Goal: Task Accomplishment & Management: Use online tool/utility

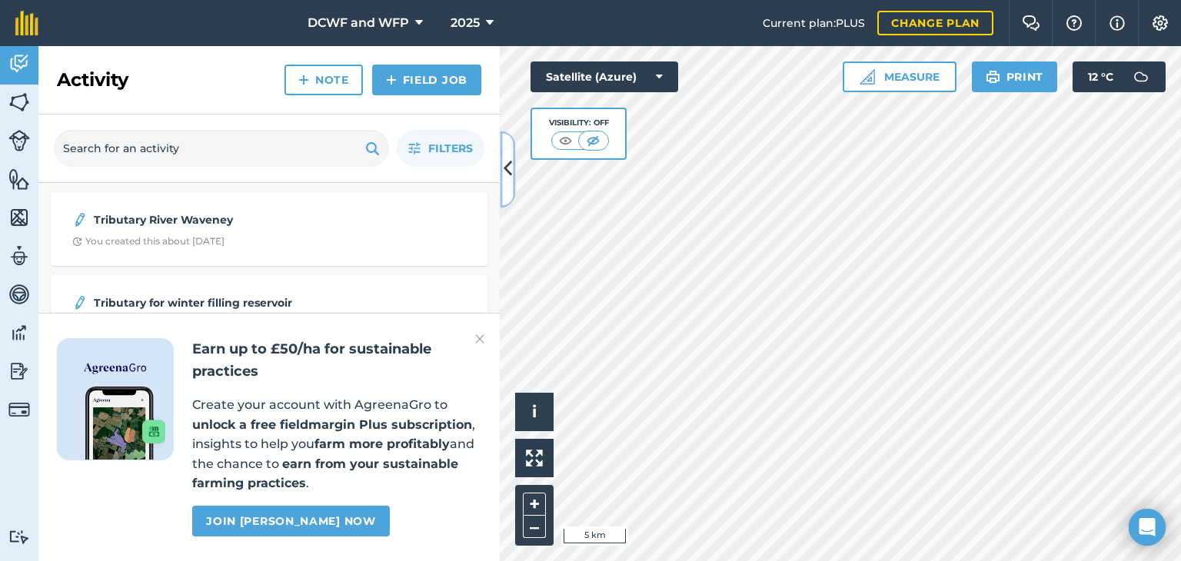
click at [505, 163] on icon at bounding box center [508, 169] width 8 height 27
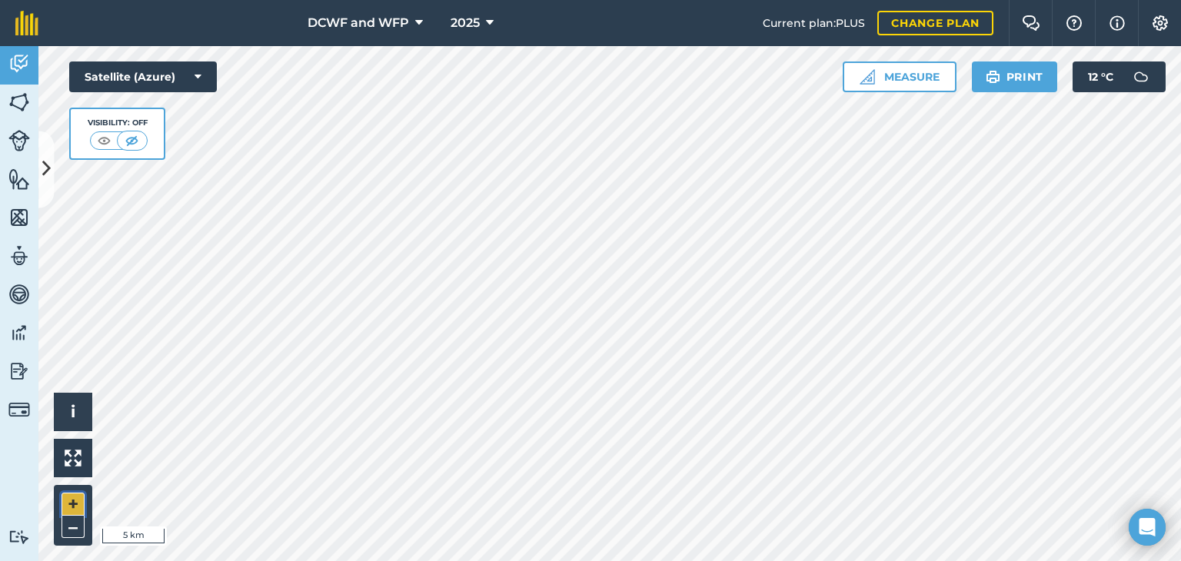
click at [72, 498] on button "+" at bounding box center [73, 504] width 23 height 23
click at [73, 507] on button "+" at bounding box center [73, 504] width 23 height 23
click at [25, 96] on img at bounding box center [19, 102] width 22 height 23
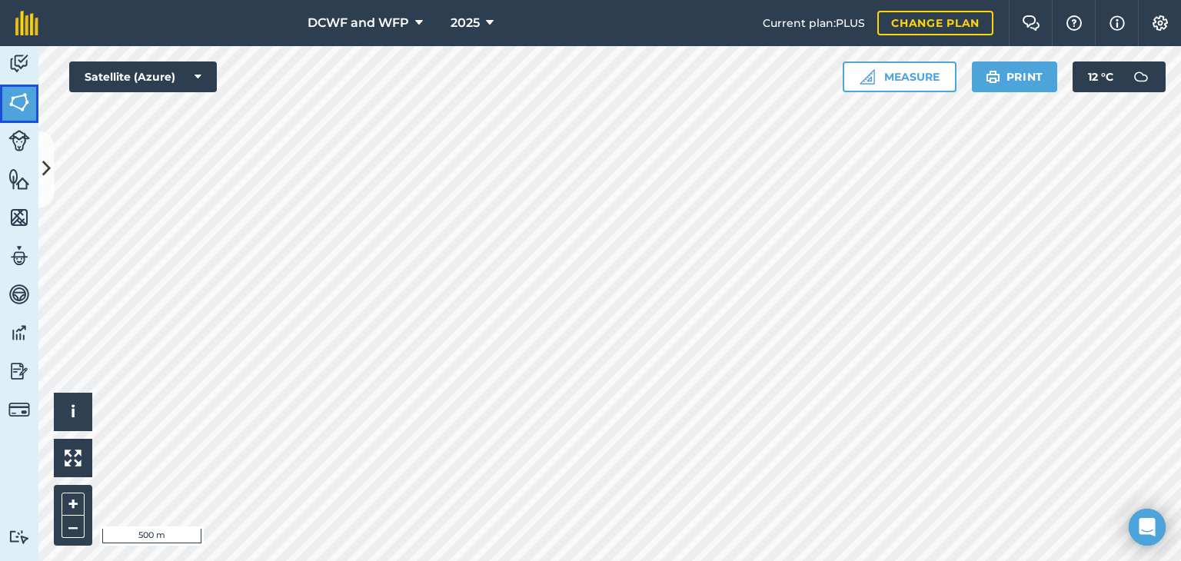
click at [22, 95] on img at bounding box center [19, 102] width 22 height 23
click at [28, 183] on img at bounding box center [19, 179] width 22 height 23
click at [22, 182] on img at bounding box center [19, 179] width 22 height 23
click at [24, 215] on img at bounding box center [19, 217] width 22 height 23
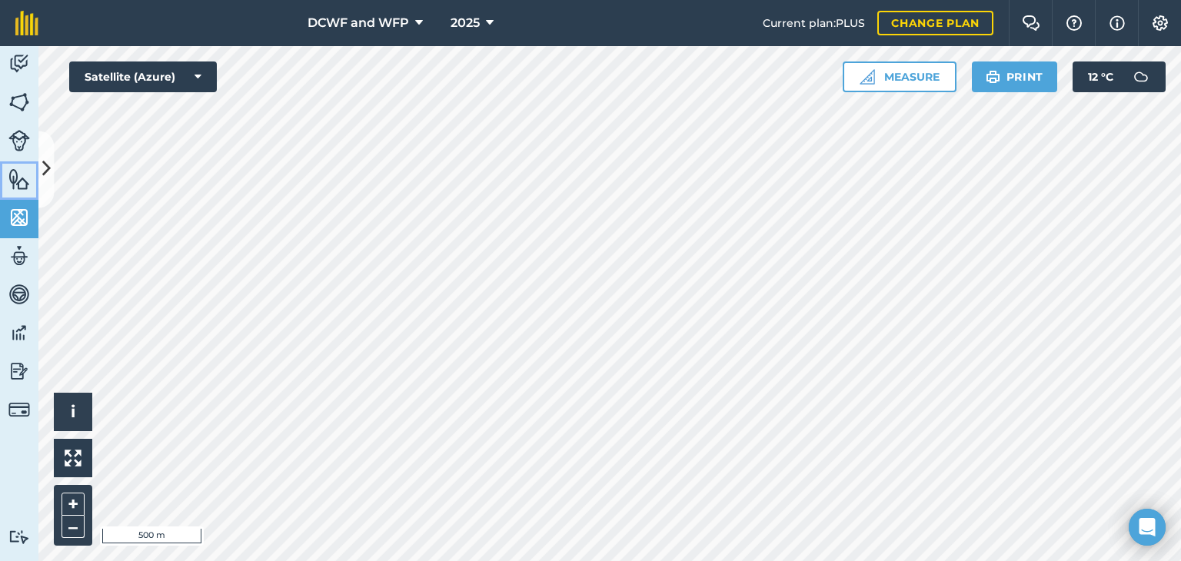
click at [22, 182] on img at bounding box center [19, 179] width 22 height 23
click at [48, 176] on icon at bounding box center [46, 169] width 8 height 27
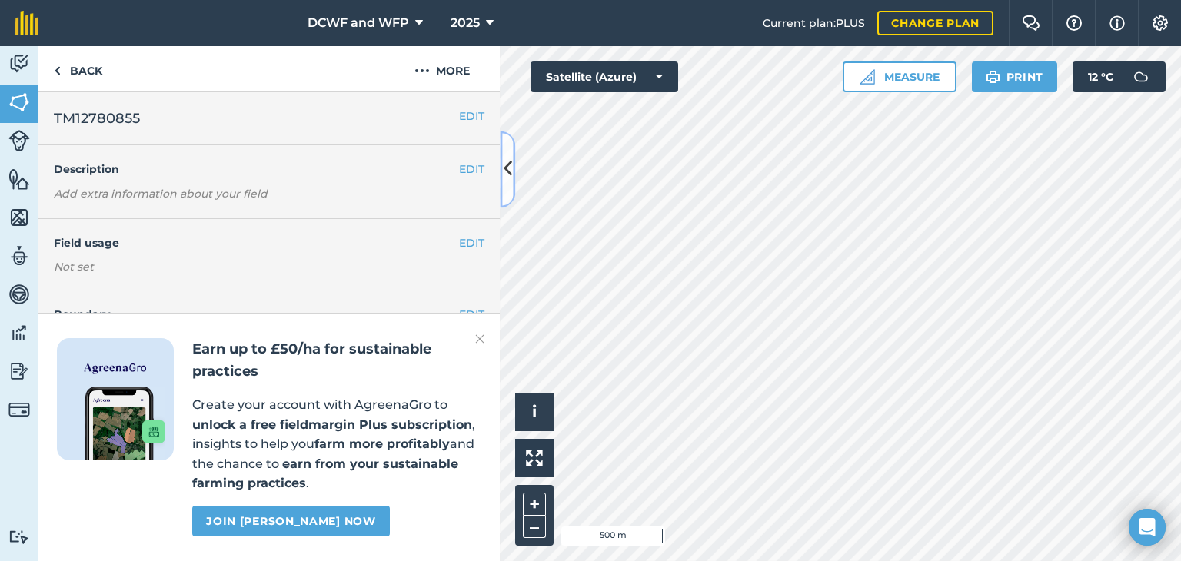
click at [513, 176] on button at bounding box center [507, 169] width 15 height 77
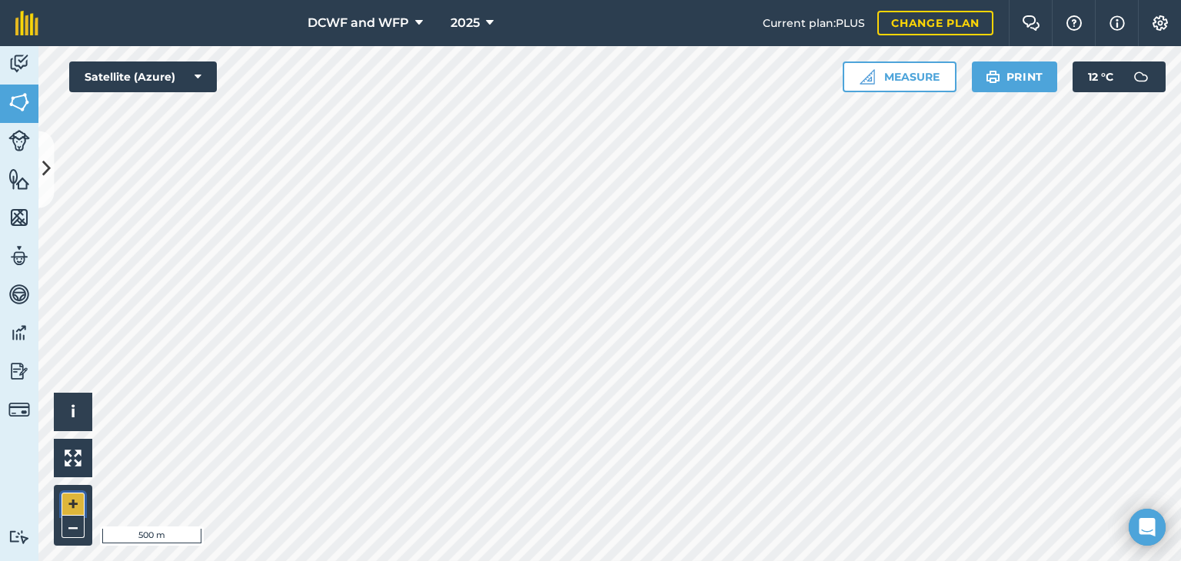
click at [72, 508] on button "+" at bounding box center [73, 504] width 23 height 23
click at [708, 561] on html "DCWF and WFP 2025 Current plan : PLUS Change plan Farm Chat Help Info Settings …" at bounding box center [590, 280] width 1181 height 561
click at [47, 168] on icon at bounding box center [46, 169] width 8 height 27
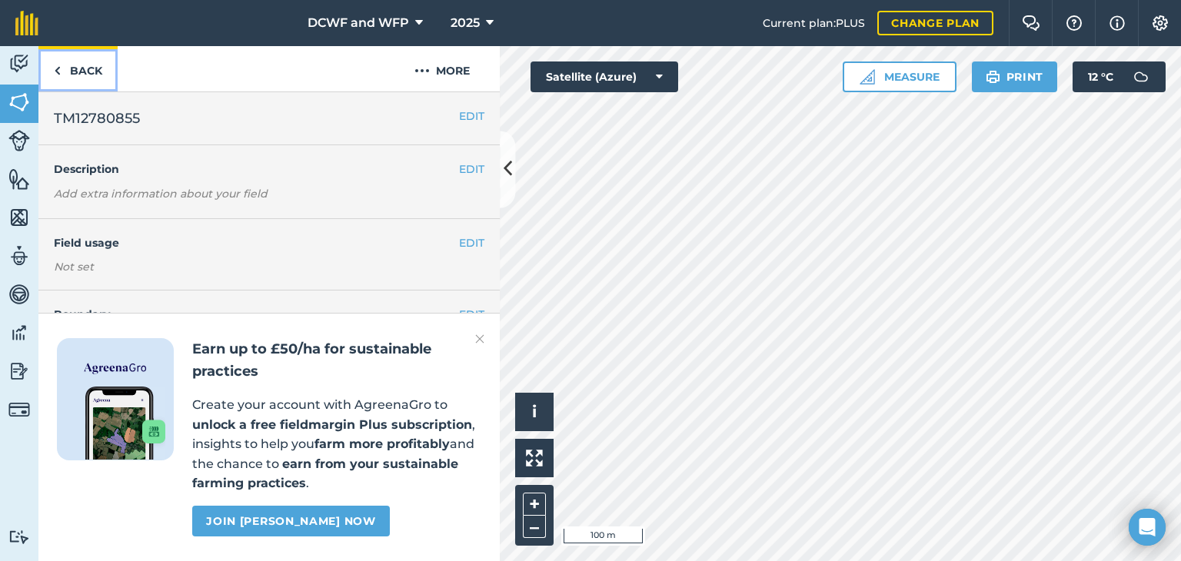
click at [85, 75] on link "Back" at bounding box center [77, 68] width 79 height 45
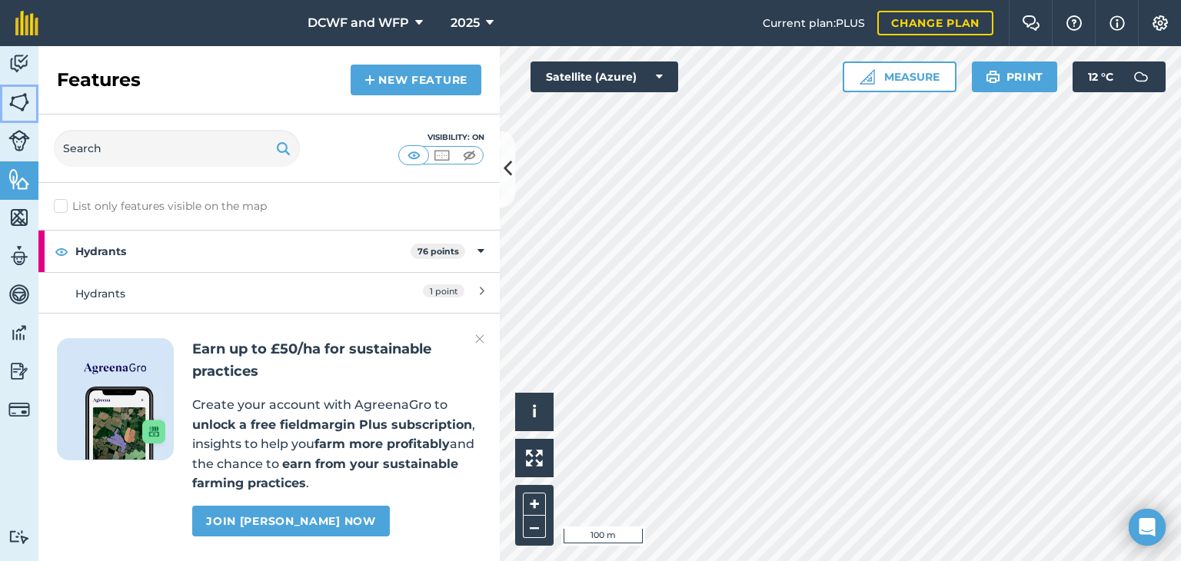
click at [21, 99] on img at bounding box center [19, 102] width 22 height 23
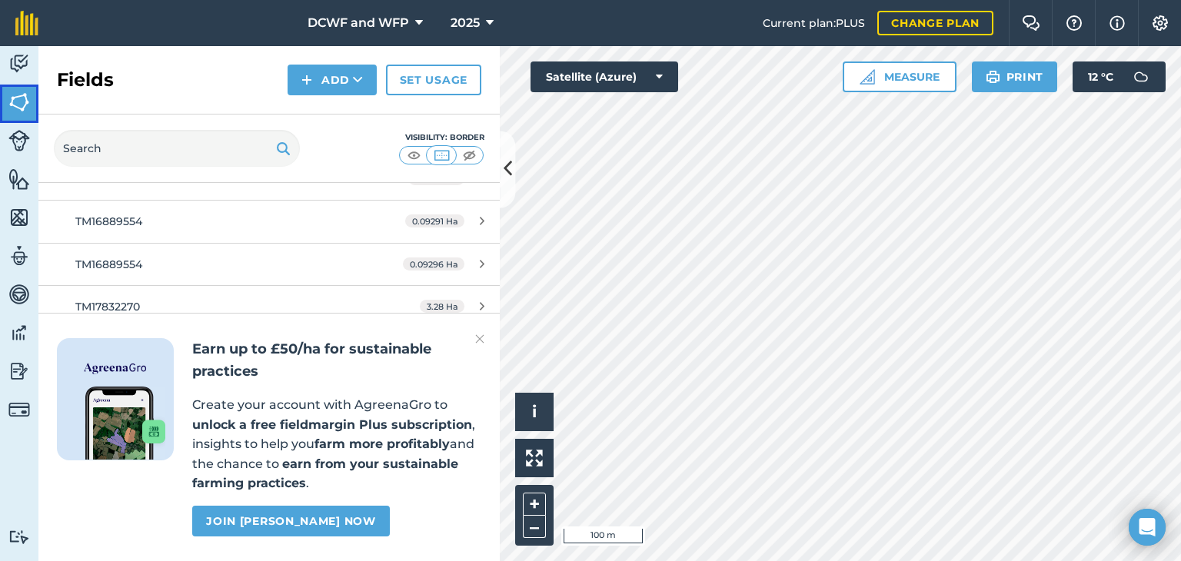
scroll to position [16336, 0]
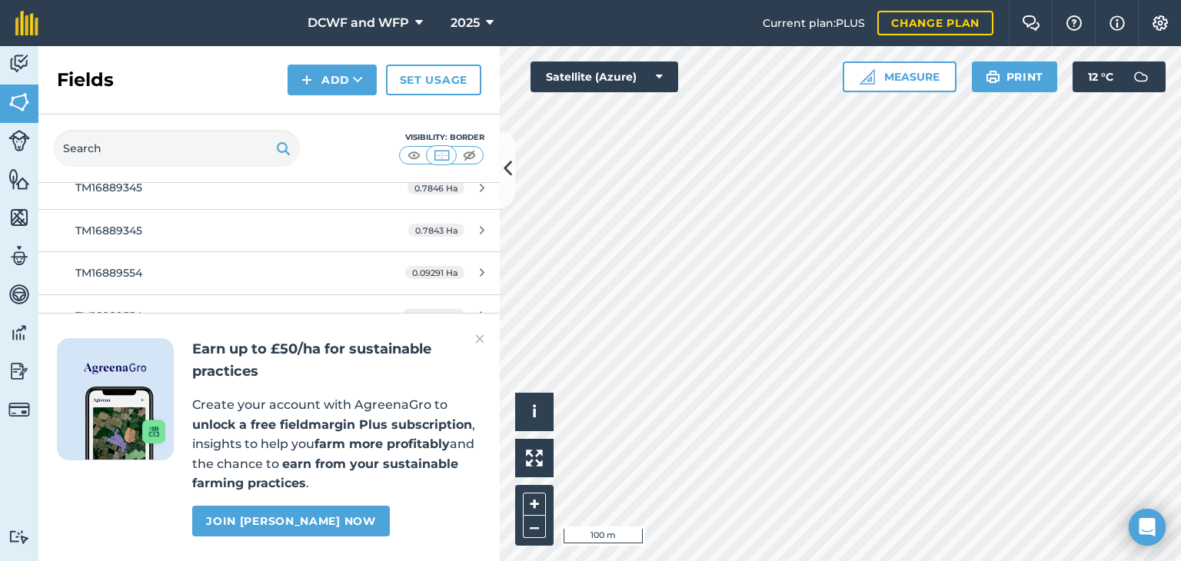
click at [475, 337] on img at bounding box center [479, 339] width 9 height 18
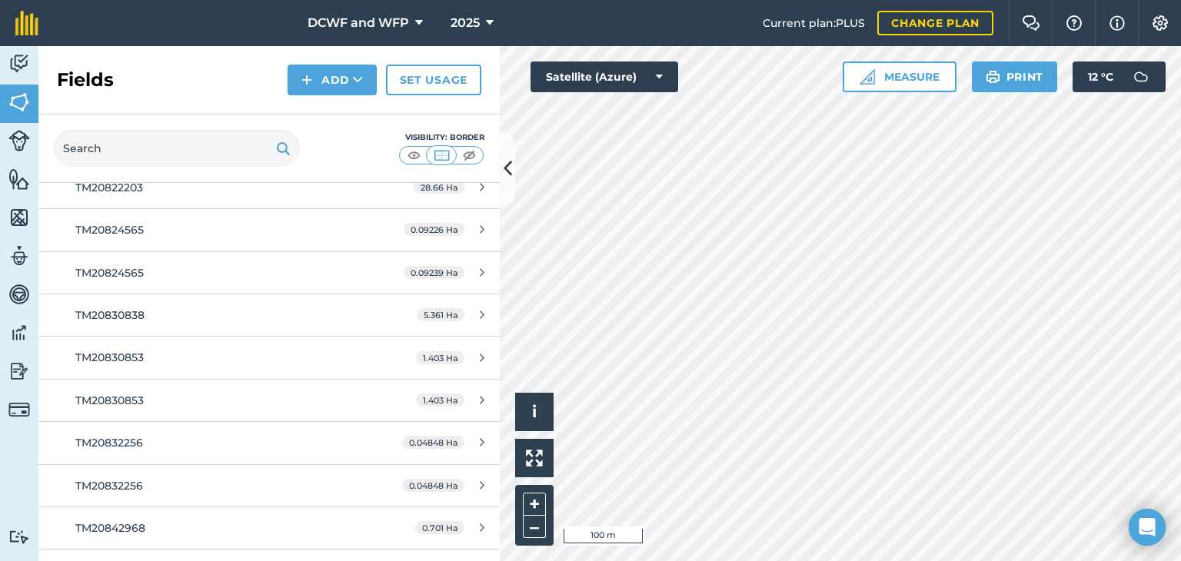
scroll to position [28196, 0]
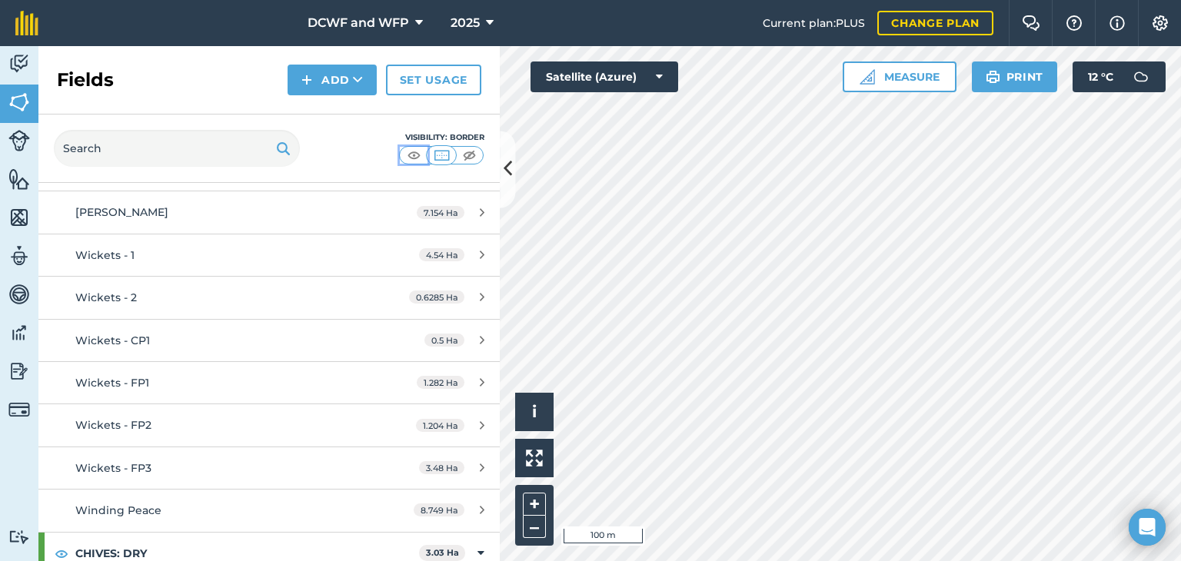
click at [415, 155] on img at bounding box center [414, 155] width 19 height 15
click at [445, 152] on img at bounding box center [441, 155] width 19 height 15
click at [348, 74] on button "Add" at bounding box center [332, 80] width 89 height 31
click at [345, 115] on link "Draw" at bounding box center [332, 115] width 85 height 34
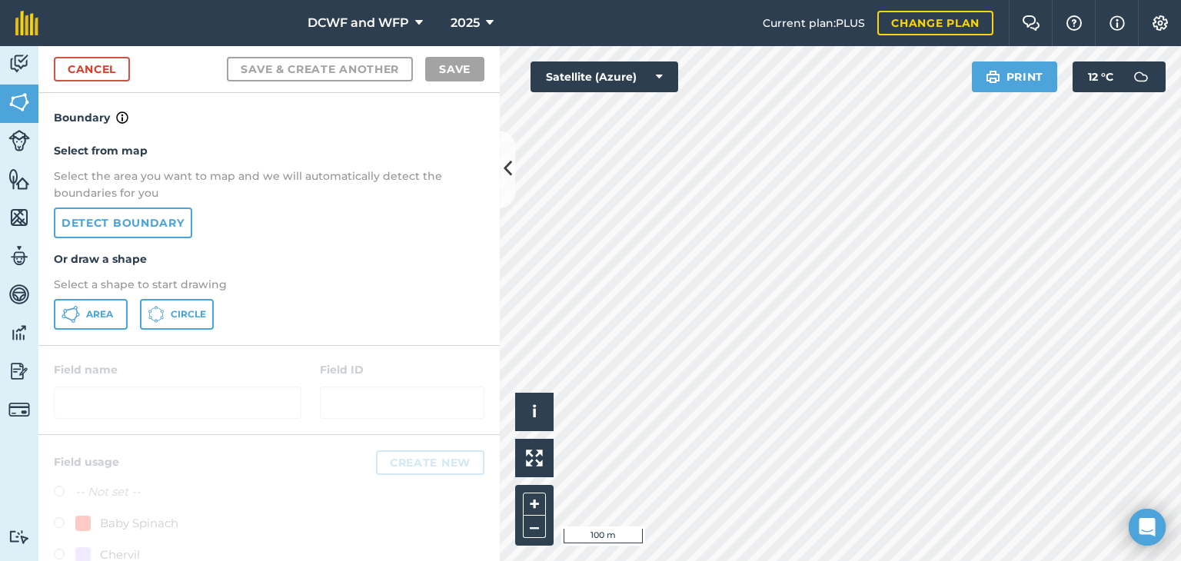
click at [363, 320] on div "Area Circle" at bounding box center [269, 314] width 431 height 31
click at [150, 219] on link "Detect boundary" at bounding box center [123, 223] width 138 height 31
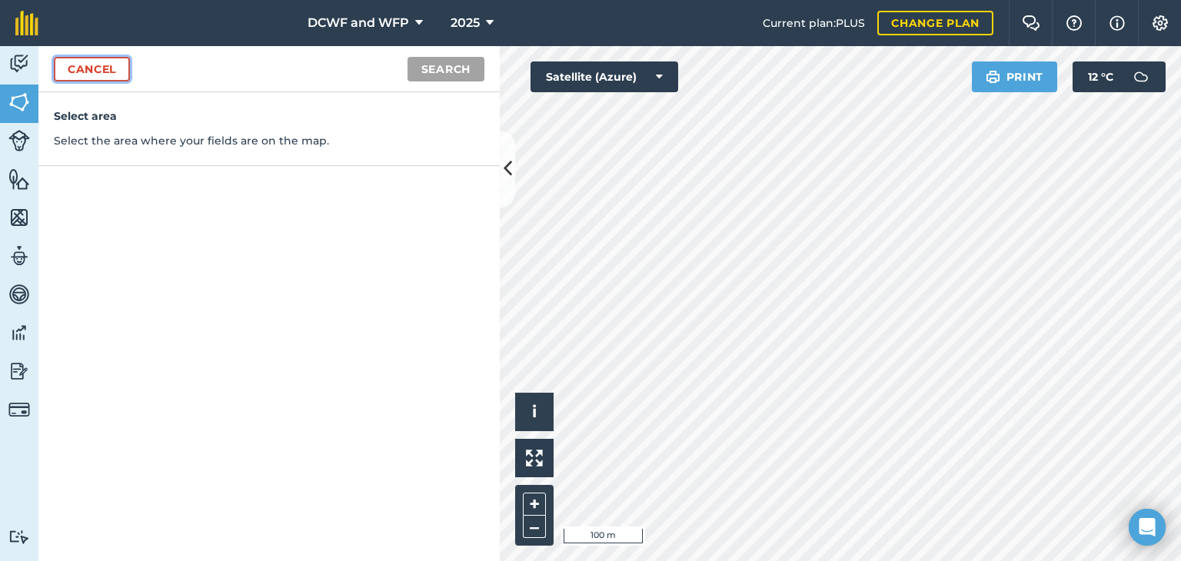
click at [75, 68] on link "Cancel" at bounding box center [92, 69] width 76 height 25
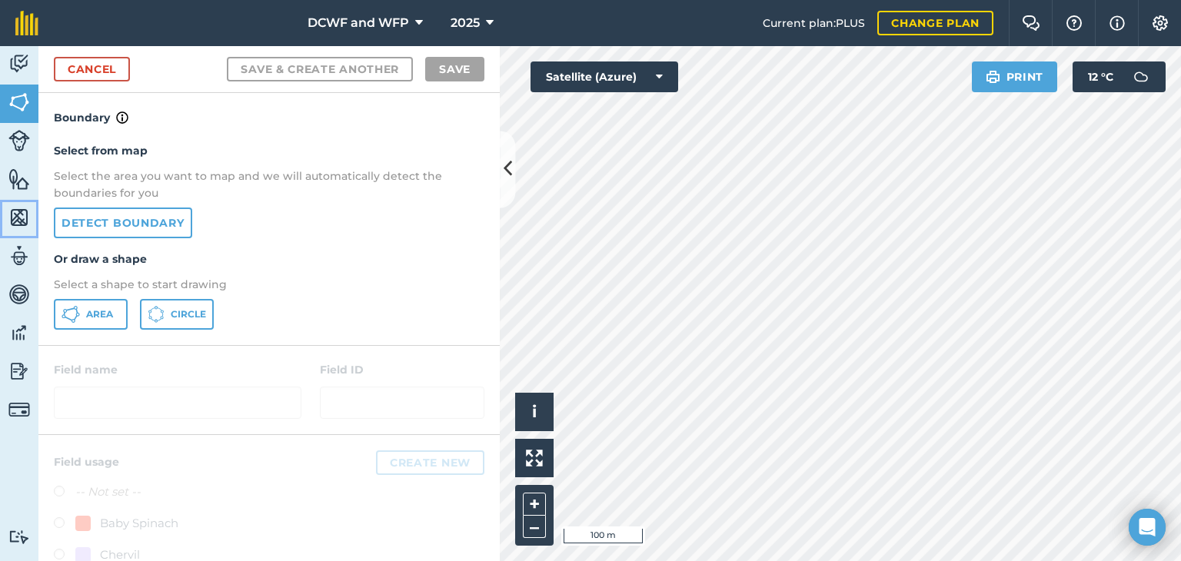
click at [21, 213] on img at bounding box center [19, 217] width 22 height 23
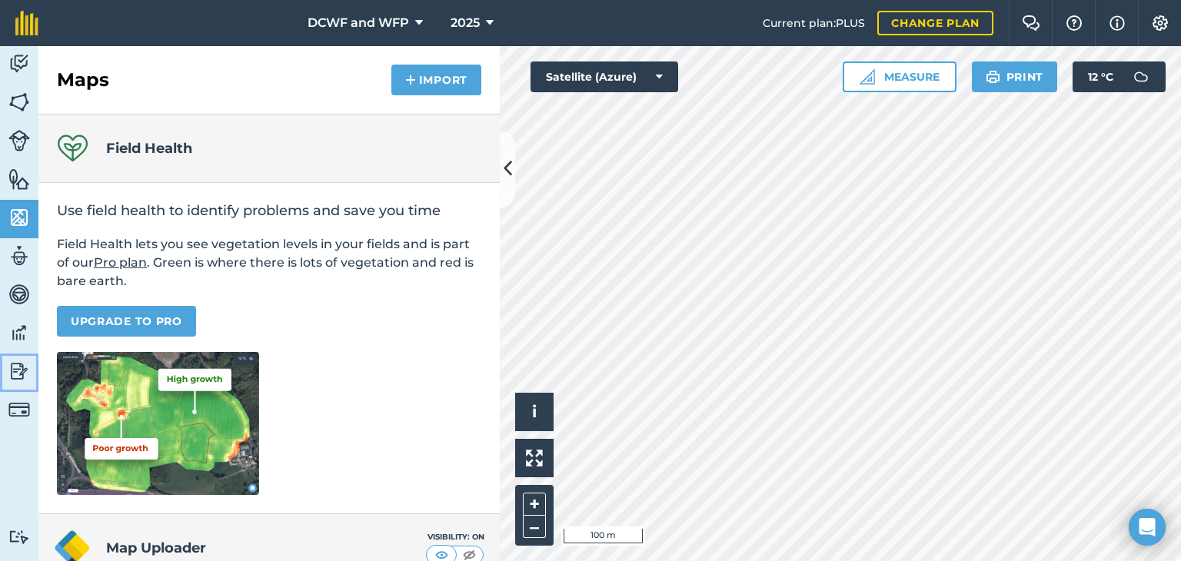
click at [18, 370] on img at bounding box center [19, 371] width 22 height 23
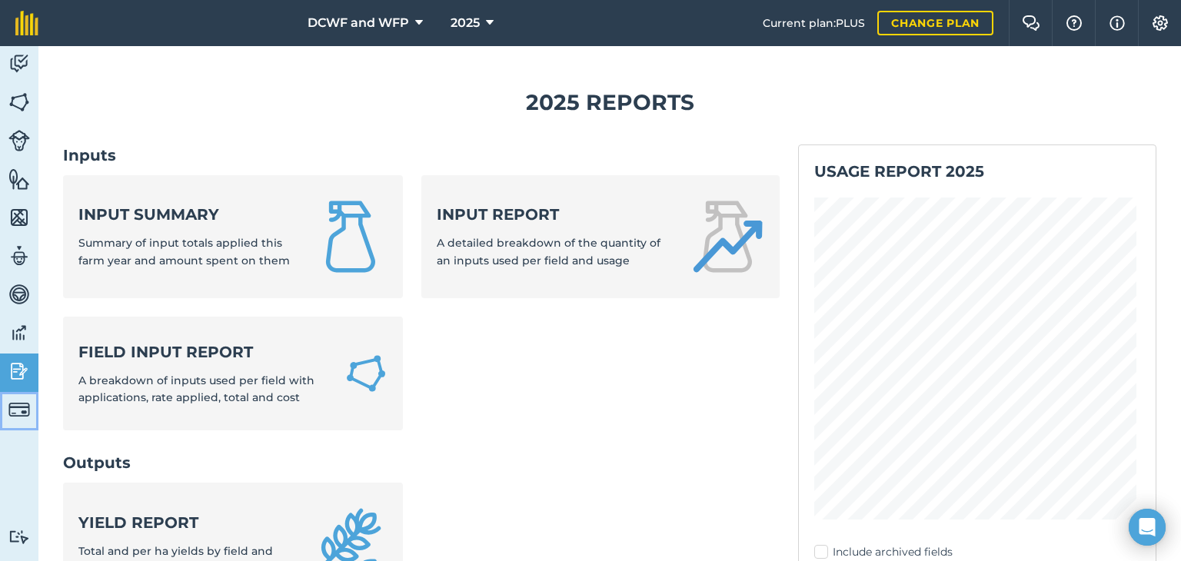
click at [17, 414] on img at bounding box center [19, 410] width 22 height 22
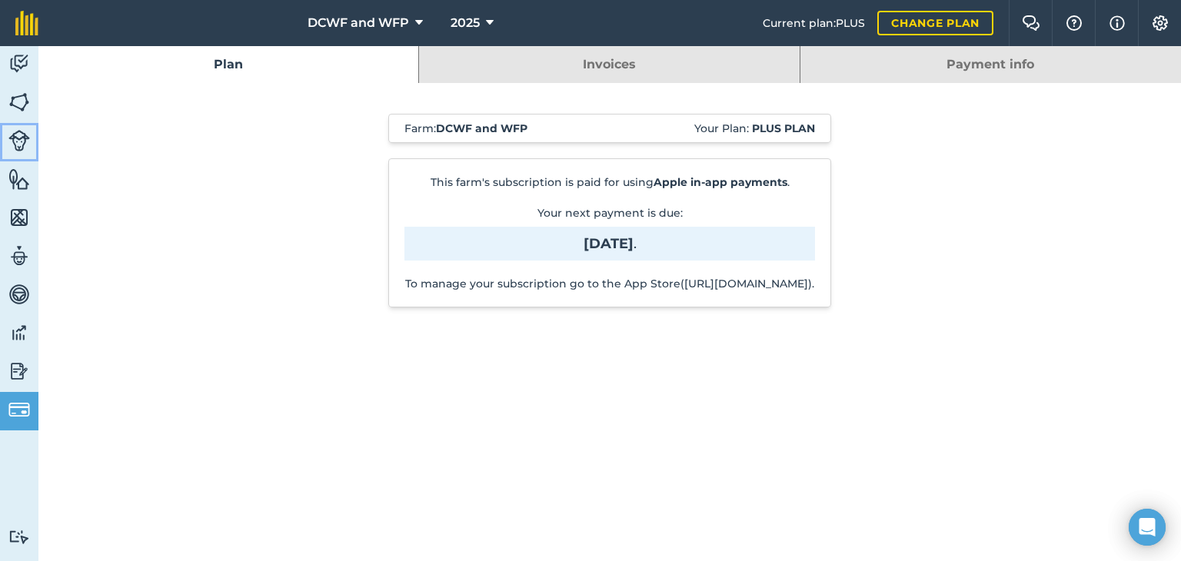
click at [18, 136] on img at bounding box center [19, 141] width 22 height 22
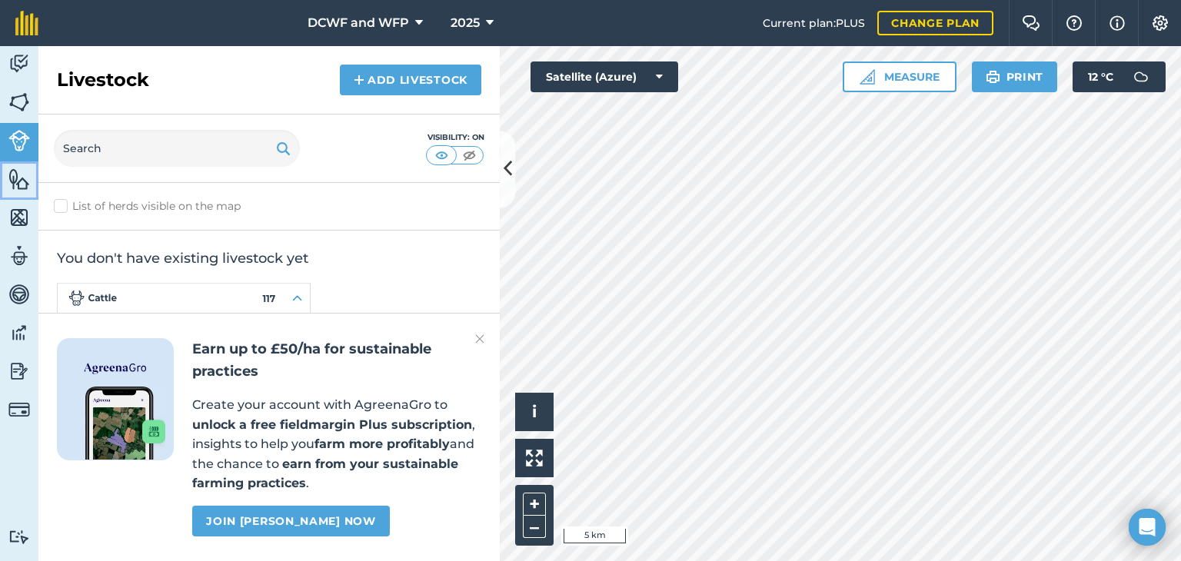
click at [20, 177] on img at bounding box center [19, 179] width 22 height 23
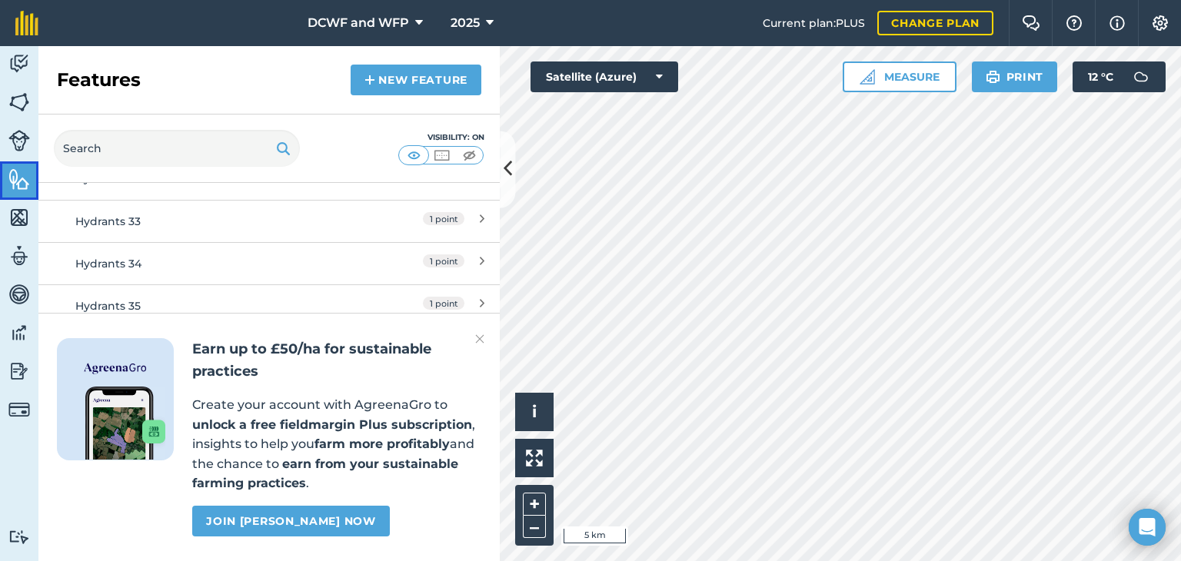
scroll to position [1187, 0]
click at [483, 335] on img at bounding box center [479, 339] width 9 height 18
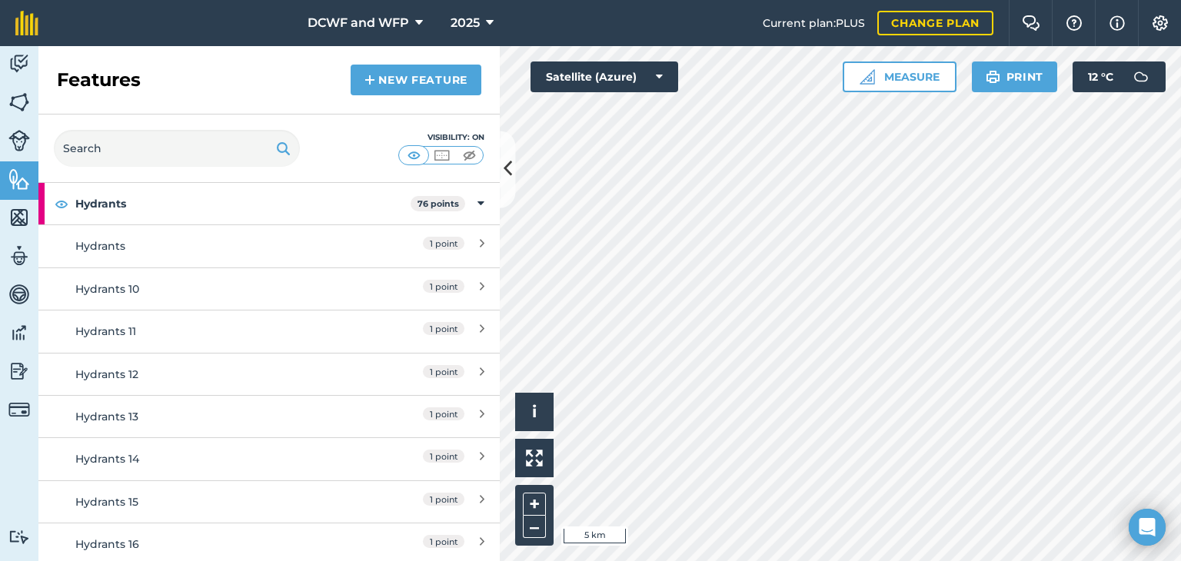
scroll to position [0, 0]
